Goal: Transaction & Acquisition: Purchase product/service

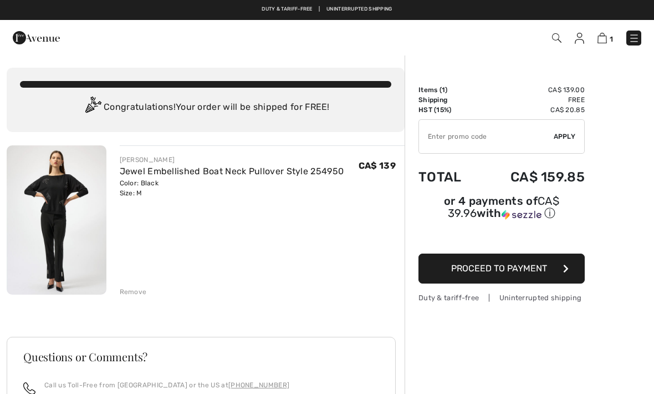
click at [632, 30] on link at bounding box center [634, 37] width 15 height 15
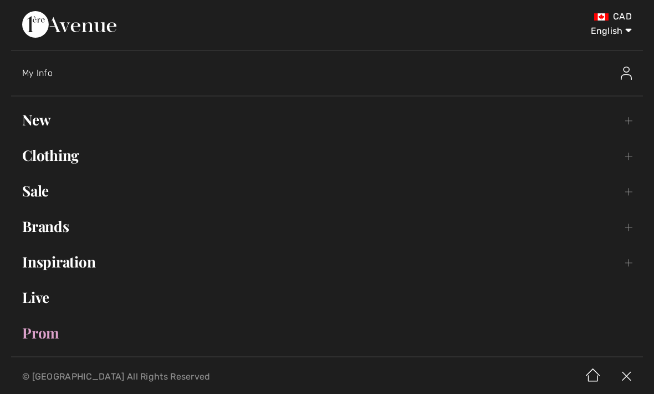
click at [35, 116] on link "New Toggle submenu" at bounding box center [327, 120] width 632 height 24
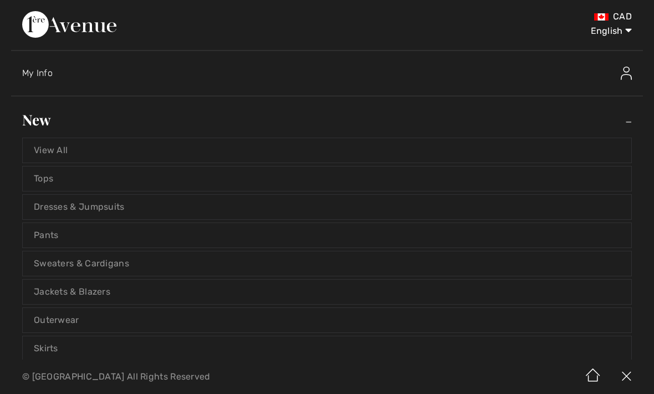
click at [49, 153] on link "View All" at bounding box center [327, 150] width 609 height 24
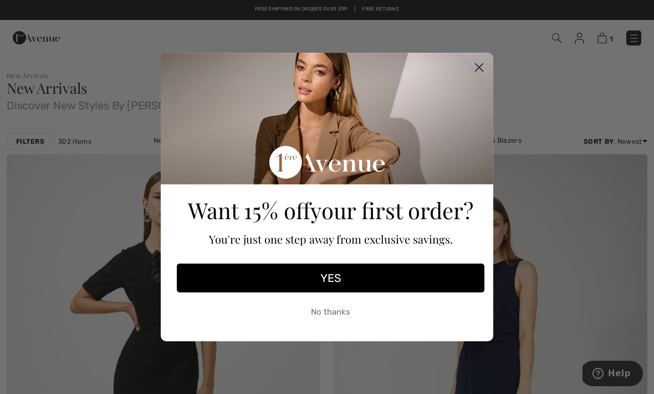
click at [477, 68] on circle "Close dialog" at bounding box center [479, 67] width 18 height 18
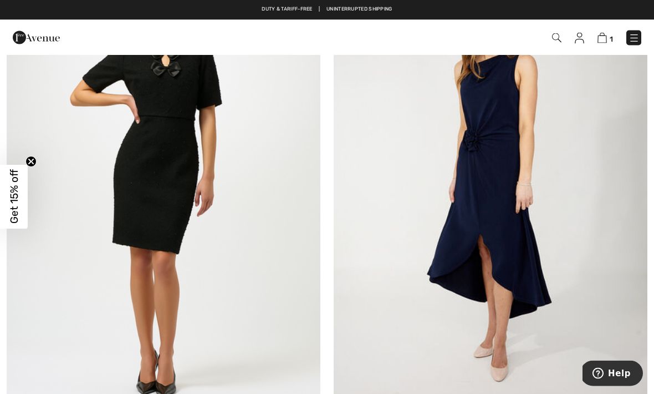
scroll to position [206, 0]
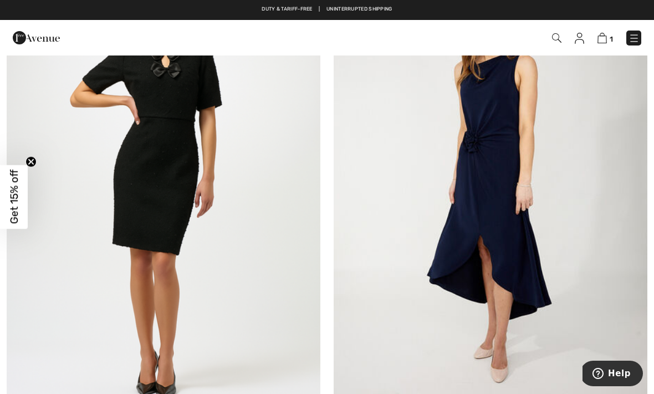
click at [395, 211] on img at bounding box center [491, 183] width 314 height 471
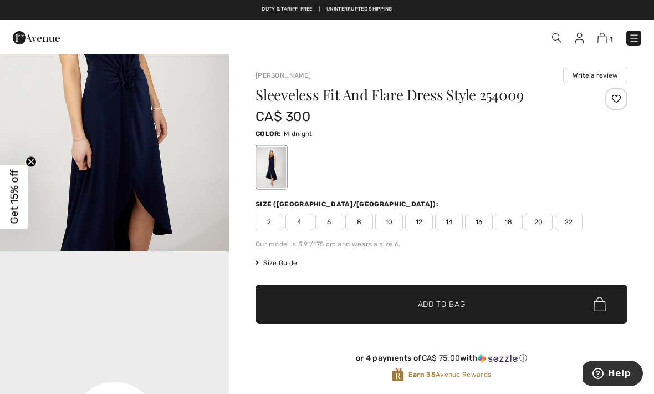
scroll to position [482, 0]
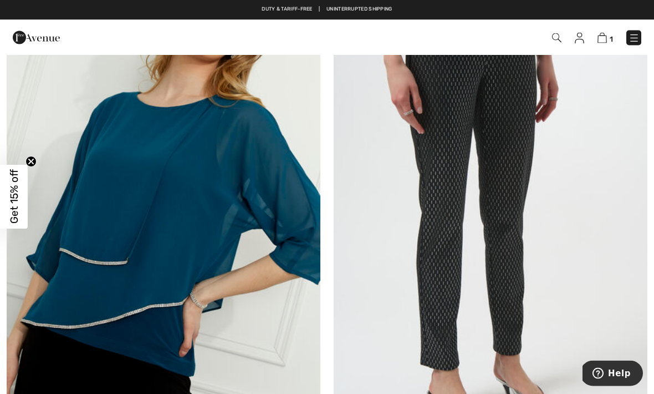
scroll to position [1225, 0]
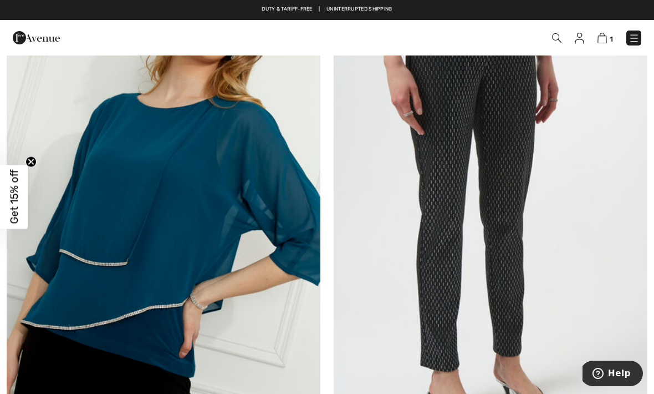
click at [118, 146] on img at bounding box center [164, 212] width 314 height 471
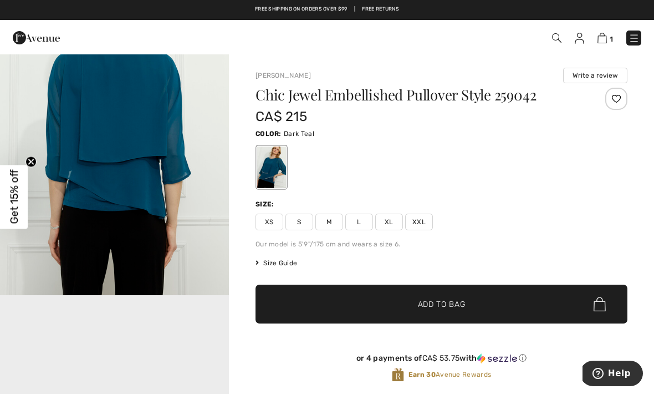
scroll to position [439, 0]
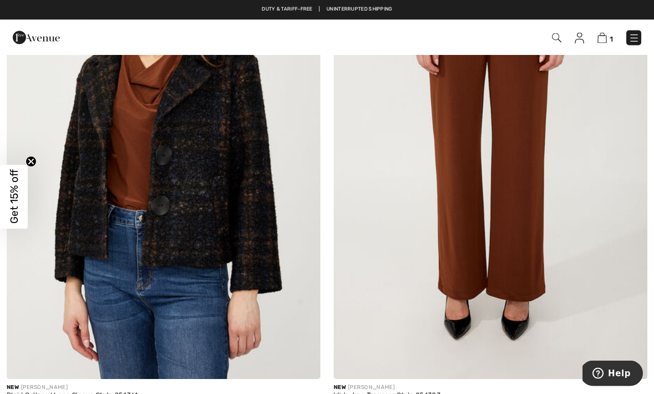
scroll to position [2855, 0]
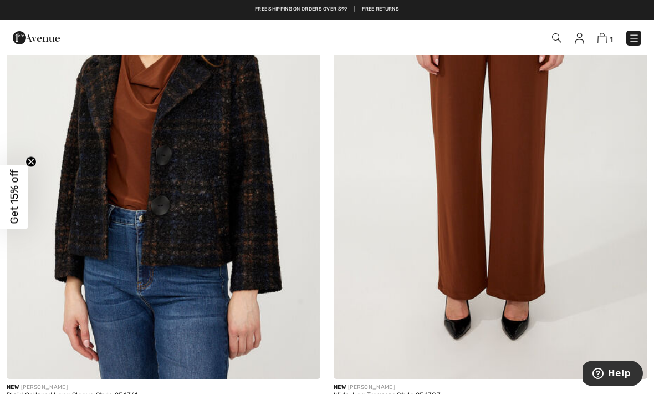
click at [123, 146] on img at bounding box center [164, 143] width 314 height 471
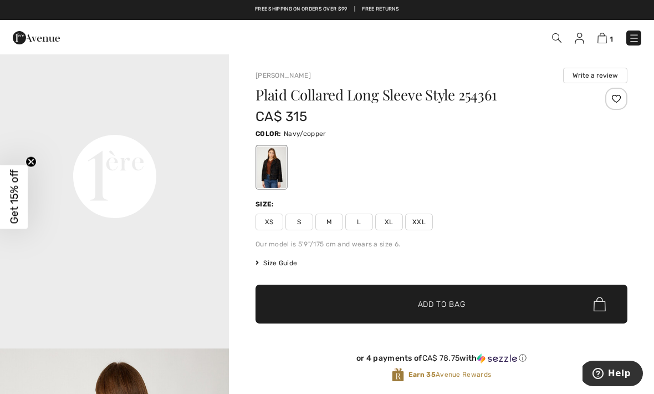
scroll to position [769, 0]
click at [329, 221] on span "M" at bounding box center [329, 221] width 28 height 17
click at [364, 304] on span "✔ Added to Bag Add to Bag" at bounding box center [442, 303] width 372 height 39
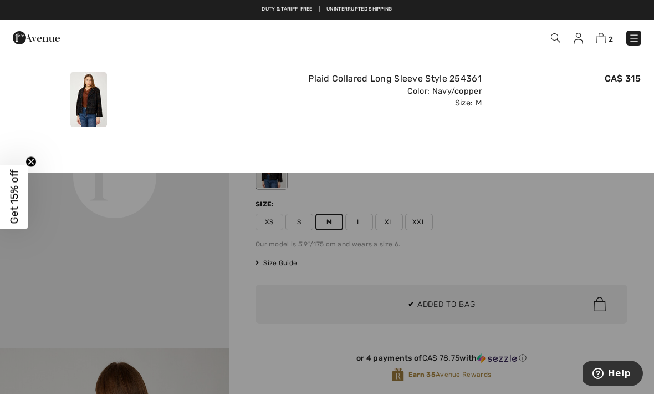
scroll to position [0, 0]
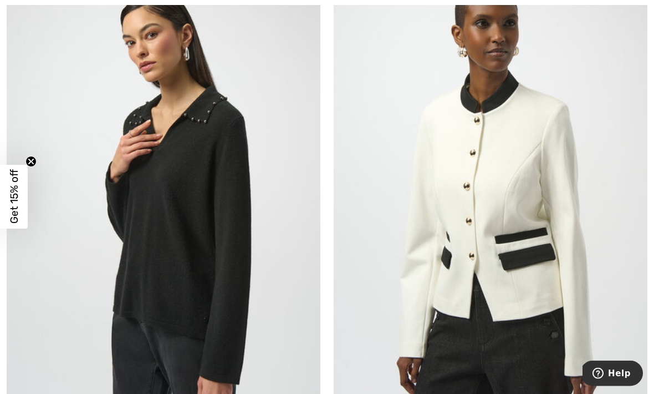
scroll to position [3412, 0]
click at [119, 241] on img at bounding box center [164, 202] width 314 height 471
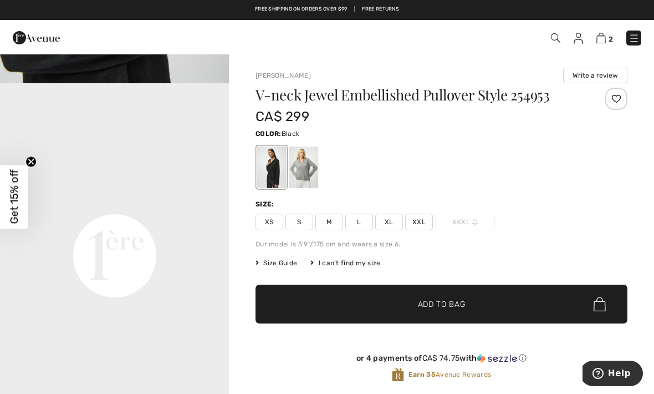
scroll to position [773, 0]
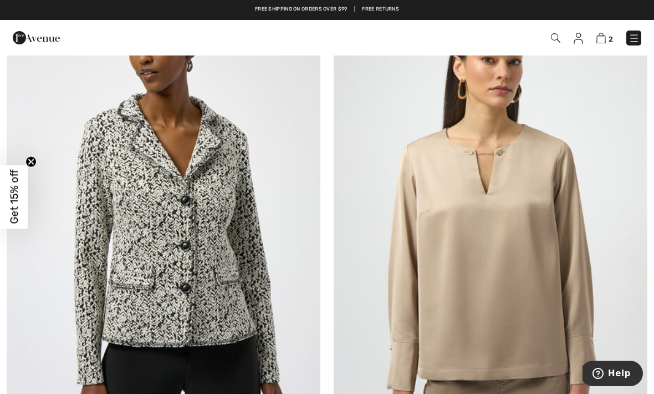
scroll to position [3930, 0]
click at [123, 305] on img at bounding box center [164, 217] width 314 height 471
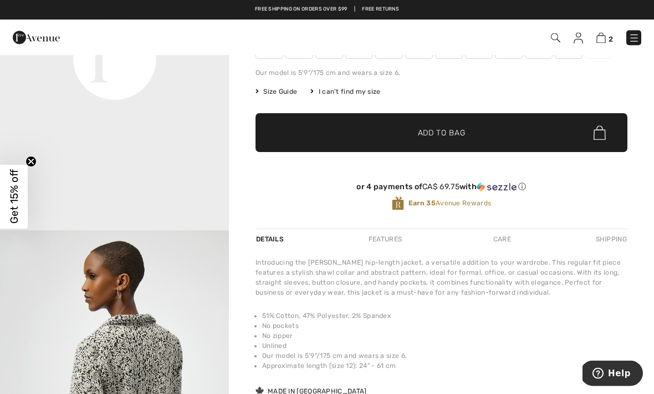
scroll to position [171, 0]
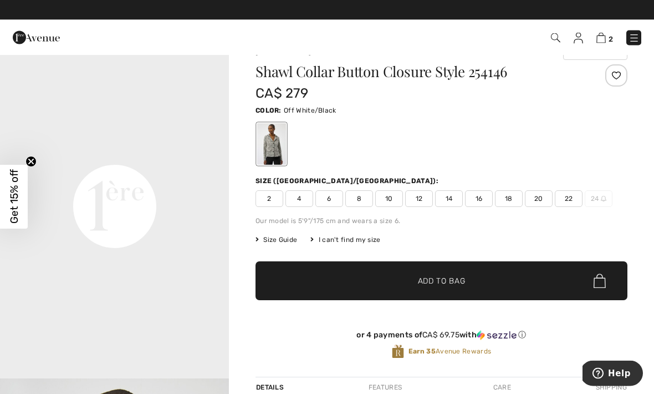
scroll to position [22, 0]
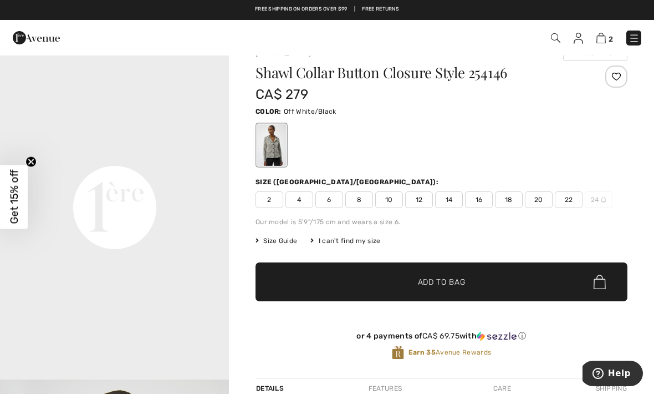
click at [365, 205] on span "8" at bounding box center [359, 199] width 28 height 17
click at [405, 284] on span "✔ Added to Bag" at bounding box center [425, 282] width 68 height 12
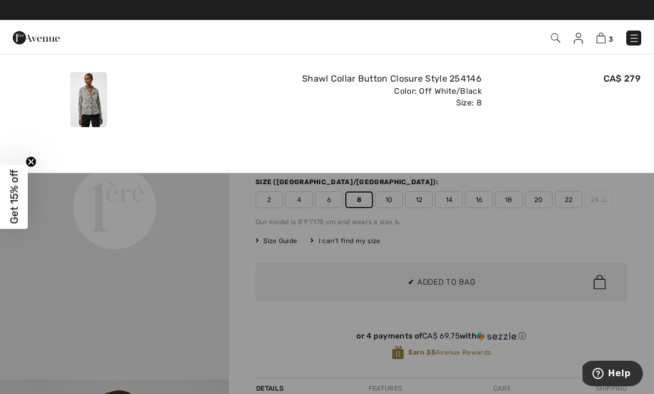
scroll to position [0, 0]
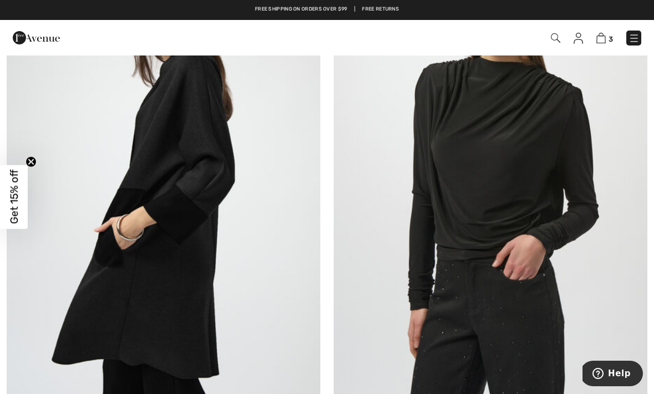
scroll to position [5004, 0]
click at [90, 289] on img at bounding box center [164, 172] width 314 height 471
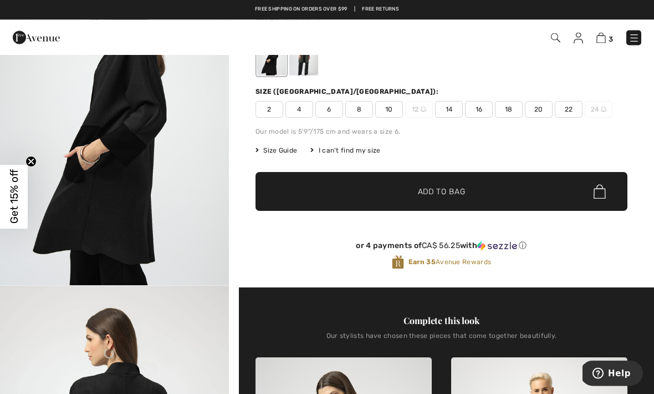
scroll to position [105, 0]
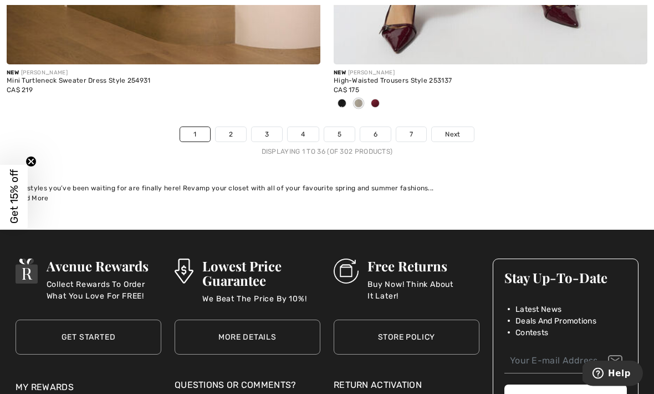
scroll to position [9693, 0]
click at [449, 129] on span "Next" at bounding box center [452, 134] width 15 height 10
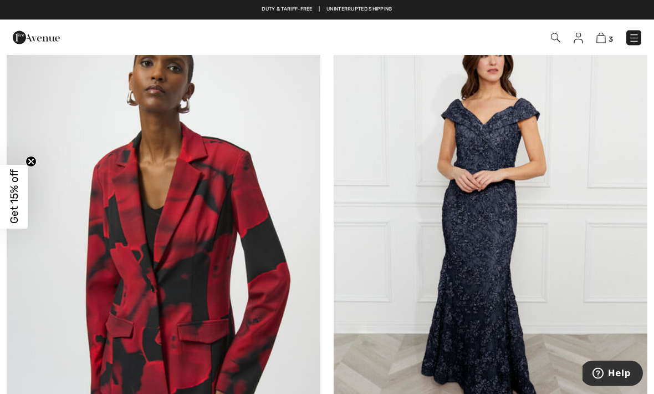
scroll to position [8768, 0]
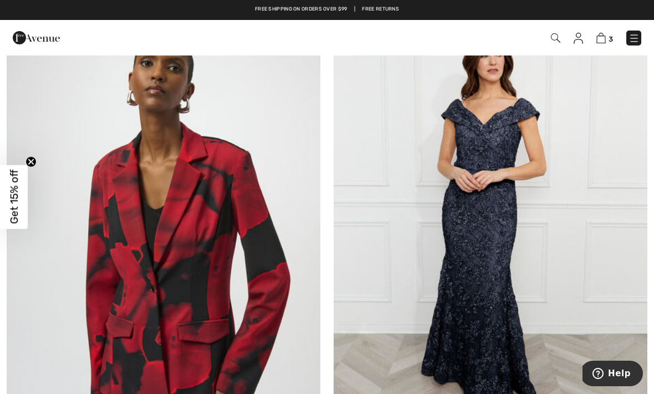
click at [435, 216] on img at bounding box center [491, 221] width 314 height 471
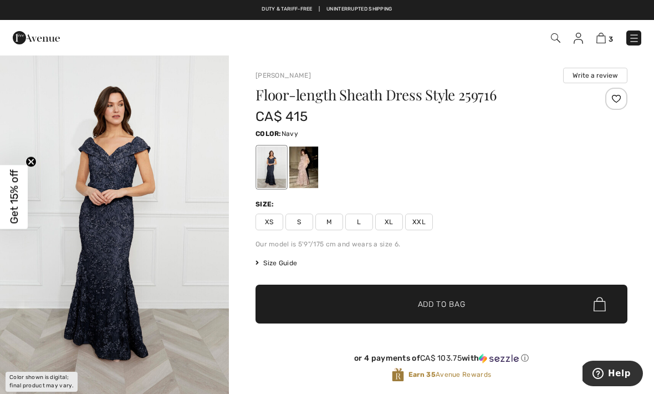
click at [299, 174] on div at bounding box center [303, 167] width 29 height 42
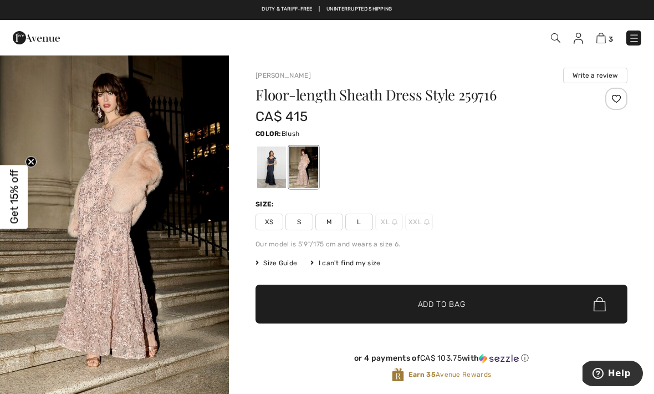
click at [101, 228] on img "1 / 5" at bounding box center [114, 226] width 229 height 344
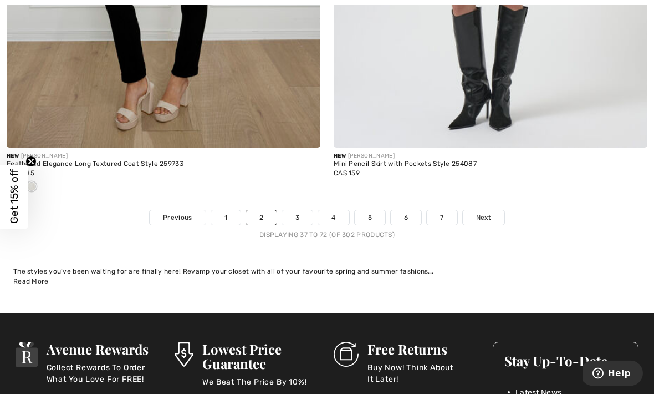
scroll to position [9610, 0]
click at [483, 212] on span "Next" at bounding box center [483, 217] width 15 height 10
